Goal: Task Accomplishment & Management: Complete application form

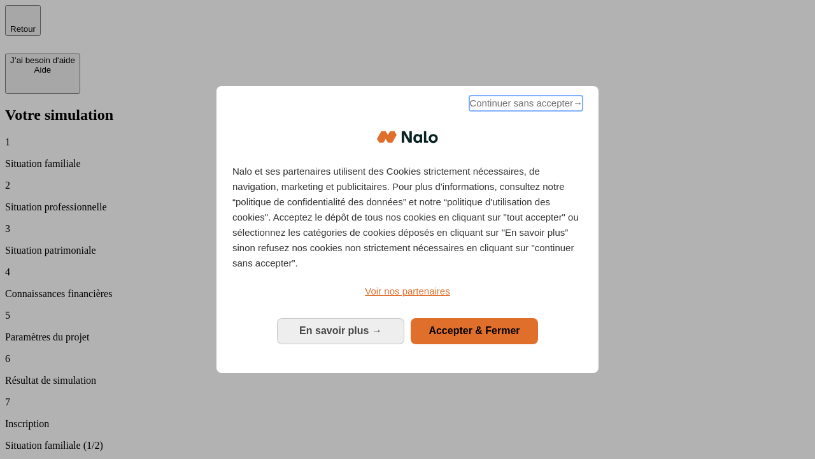
click at [525, 105] on span "Continuer sans accepter →" at bounding box center [525, 103] width 113 height 15
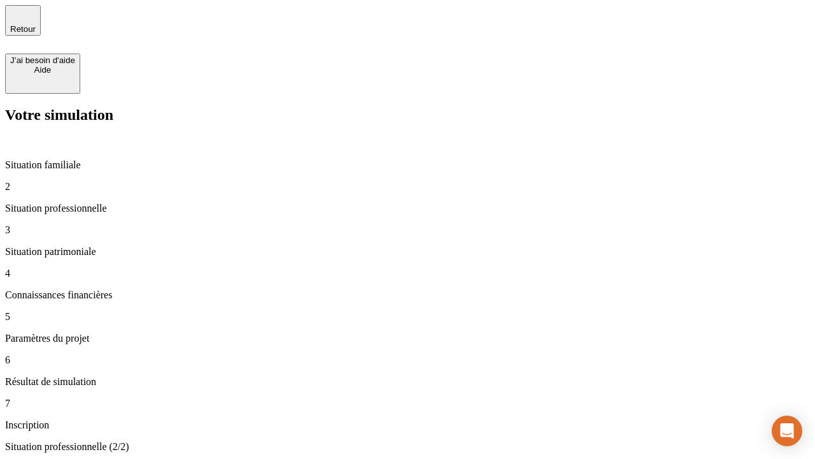
type input "30 000"
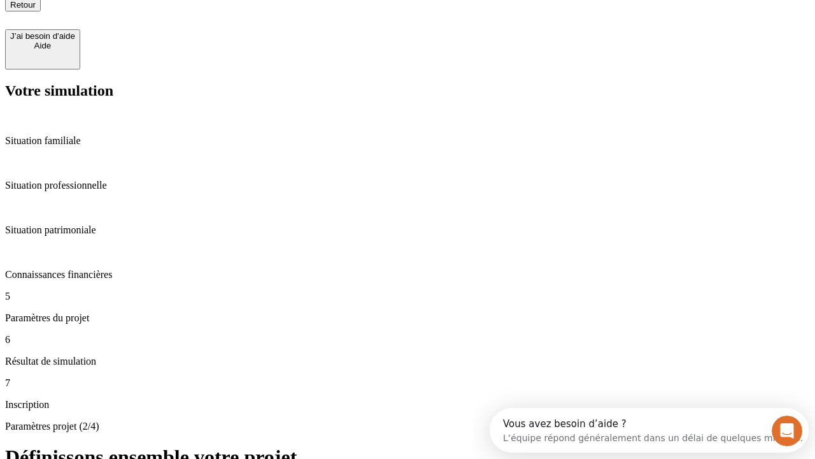
type input "25"
type input "1 000"
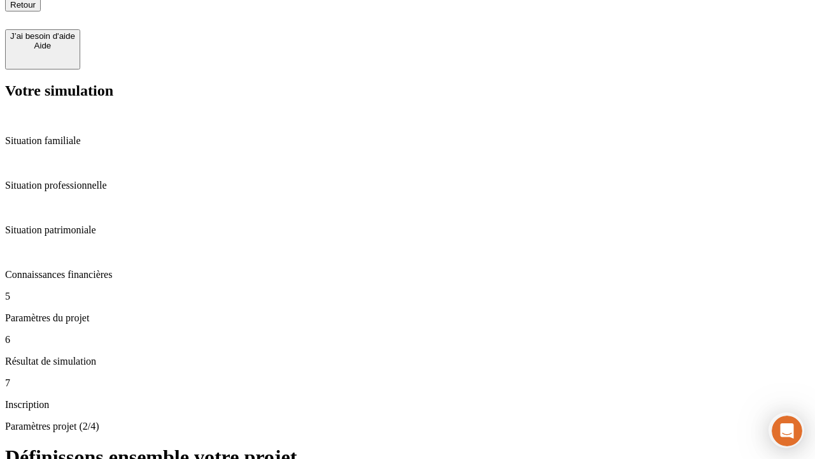
type input "640"
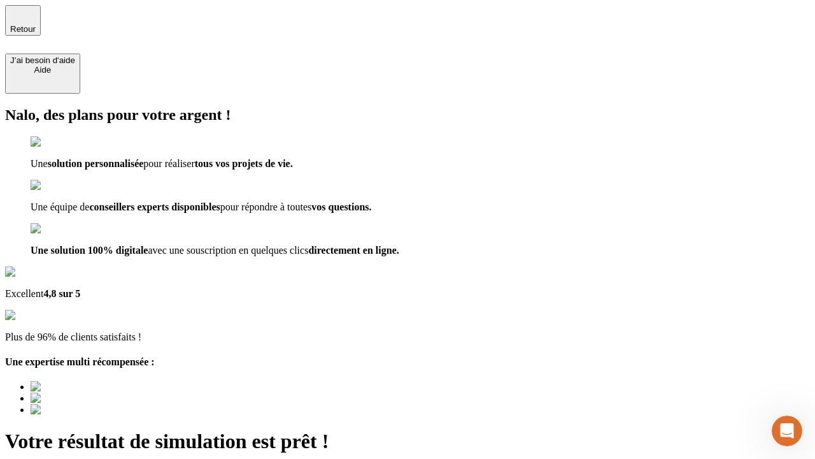
type input "[EMAIL_ADDRESS][PERSON_NAME][DOMAIN_NAME]"
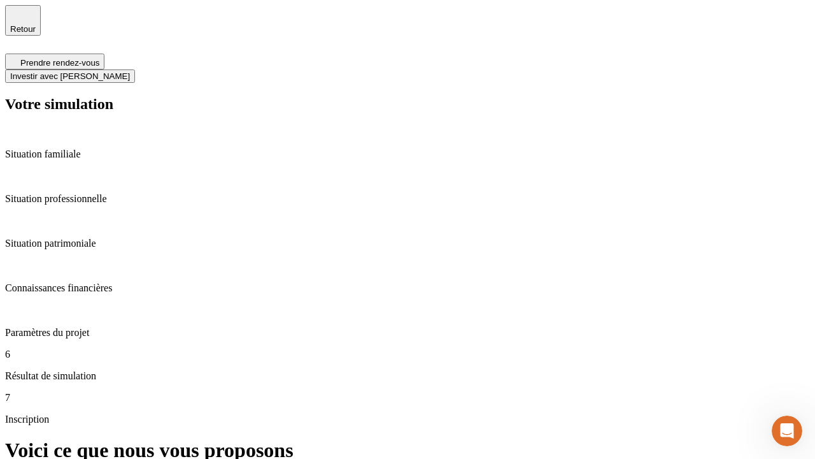
click at [130, 71] on span "Investir avec [PERSON_NAME]" at bounding box center [70, 76] width 120 height 10
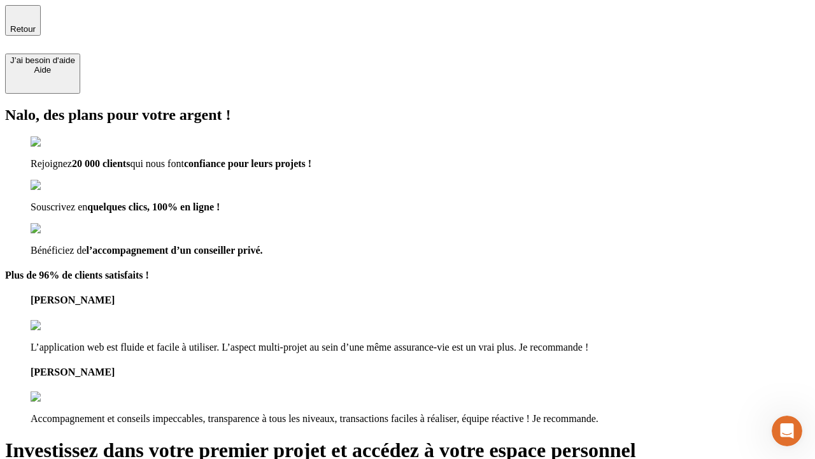
type input "[EMAIL_ADDRESS][PERSON_NAME][DOMAIN_NAME]"
